Goal: Task Accomplishment & Management: Use online tool/utility

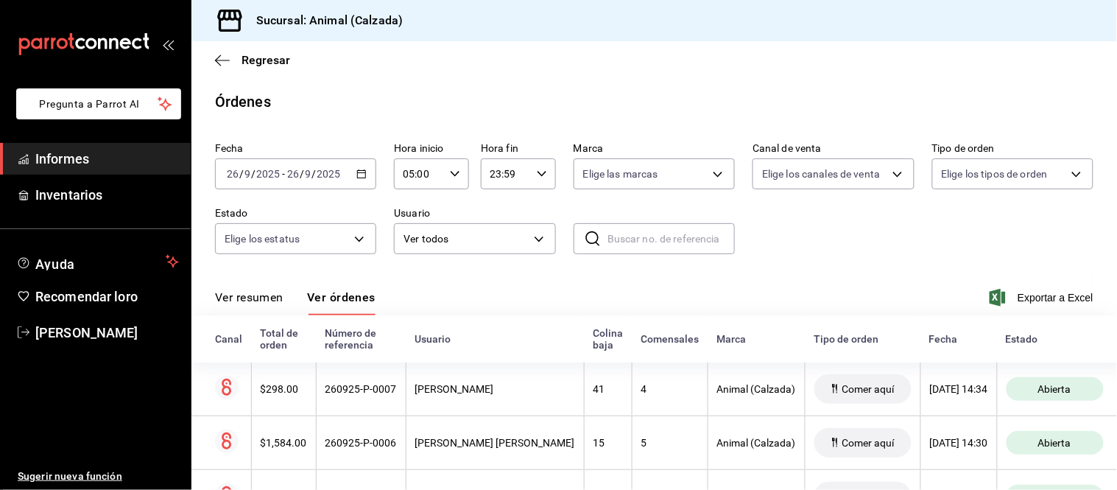
scroll to position [89, 0]
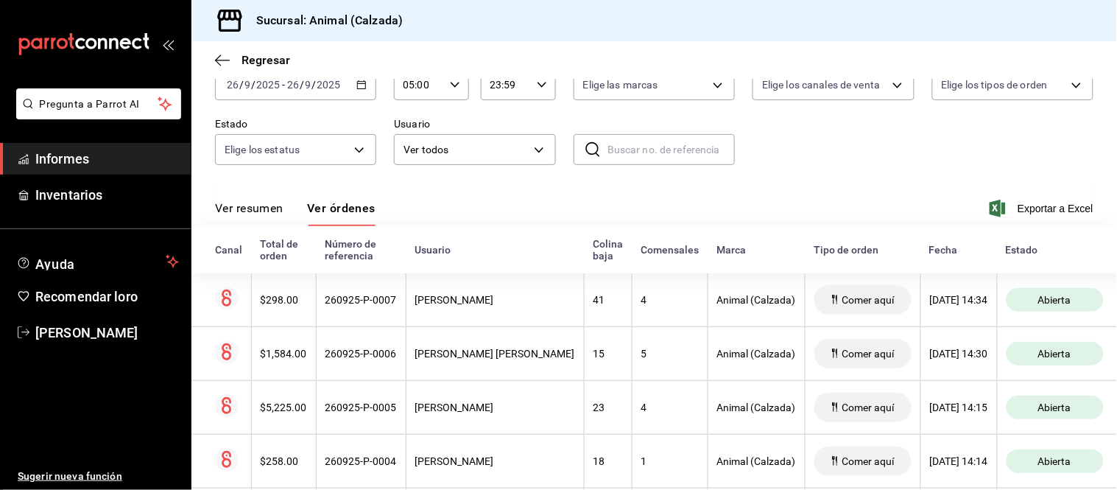
click at [253, 217] on button "Ver resumen" at bounding box center [249, 213] width 69 height 26
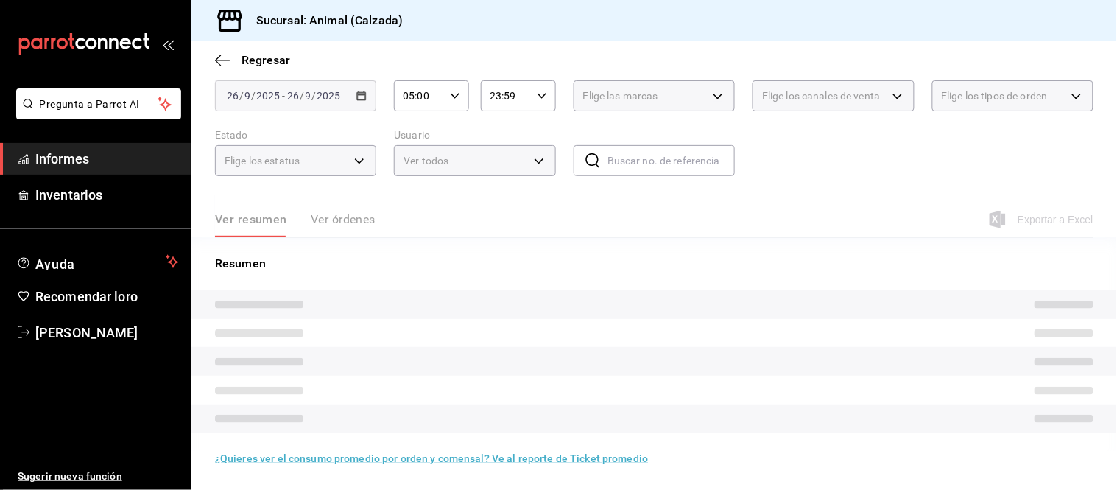
scroll to position [89, 0]
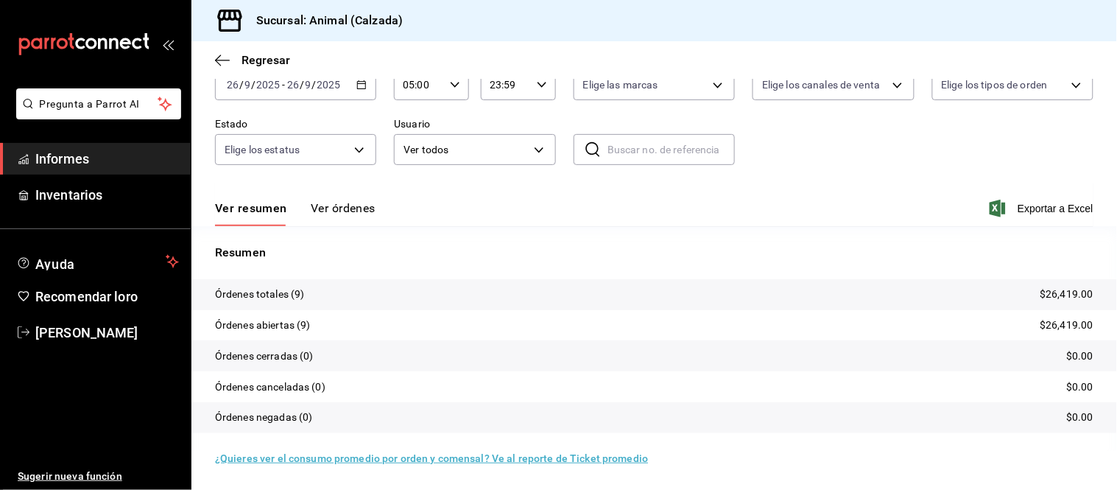
click at [327, 208] on font "Ver órdenes" at bounding box center [343, 208] width 65 height 14
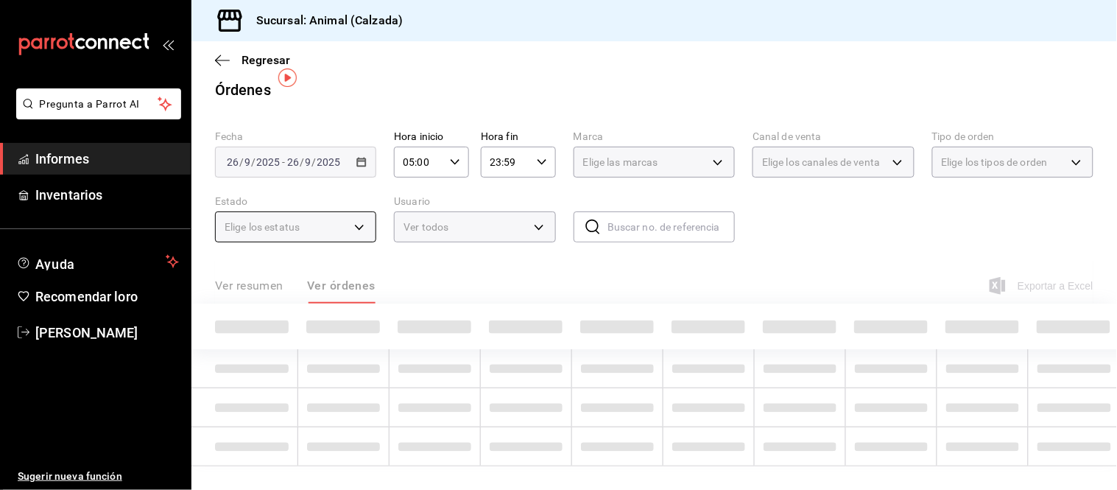
scroll to position [89, 0]
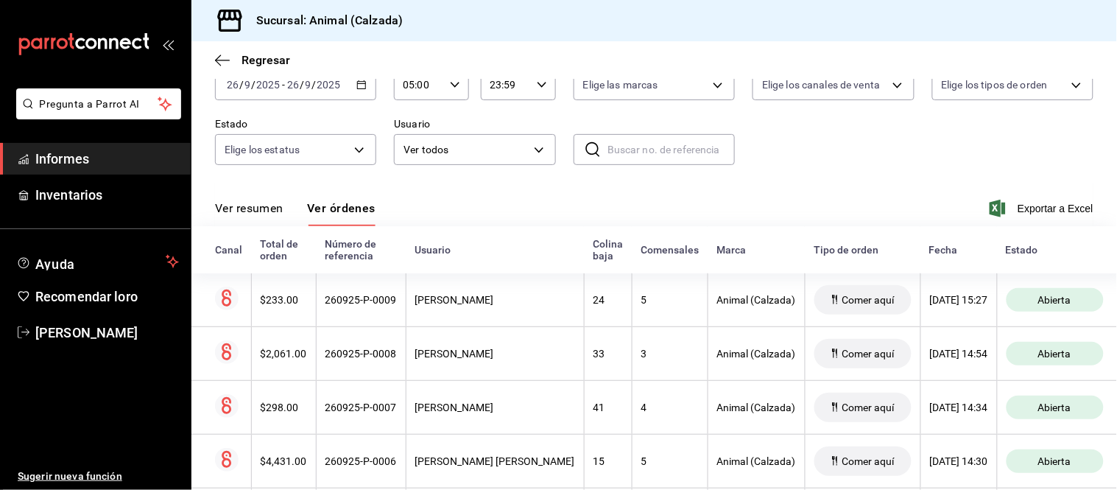
click at [267, 214] on font "Ver resumen" at bounding box center [249, 208] width 69 height 14
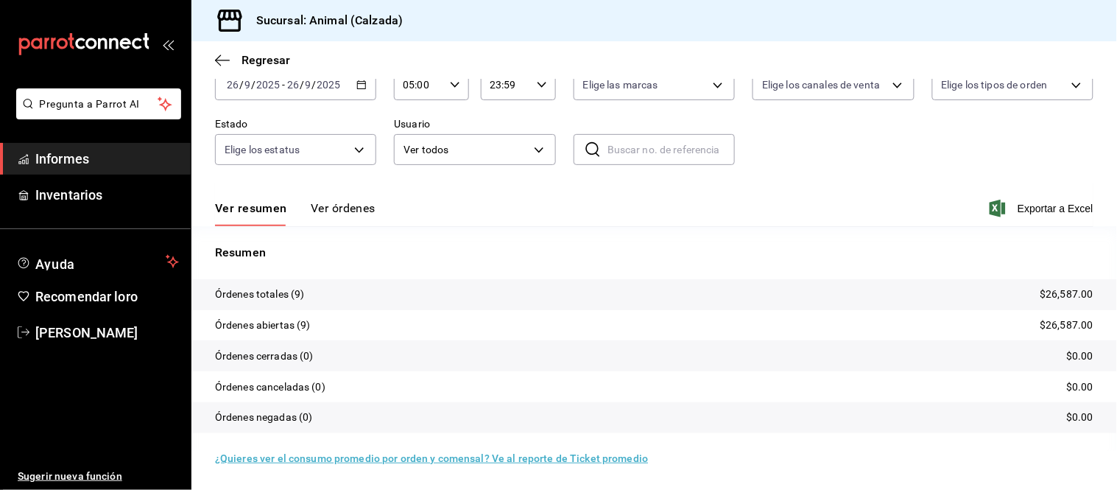
click at [333, 208] on font "Ver órdenes" at bounding box center [343, 208] width 65 height 14
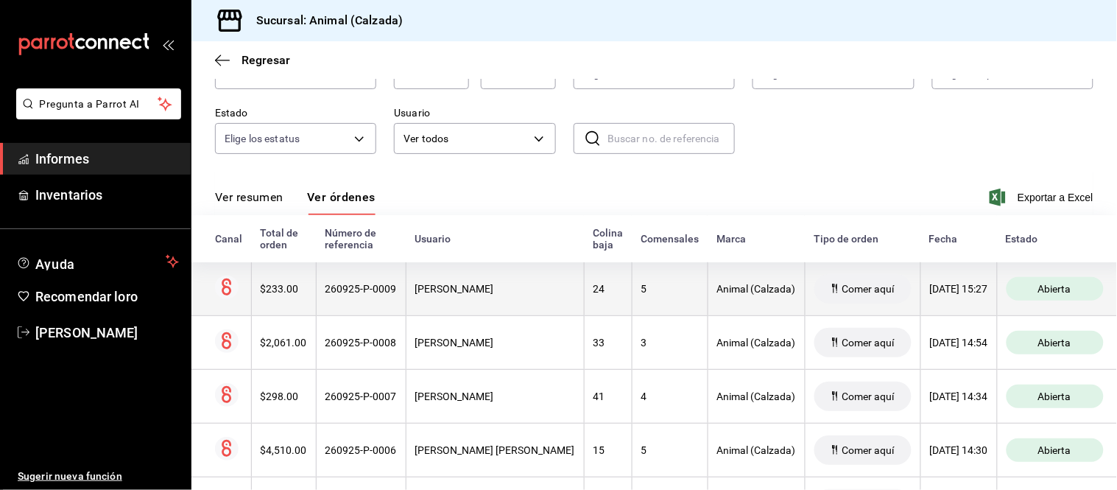
scroll to position [99, 0]
